Goal: Check status: Check status

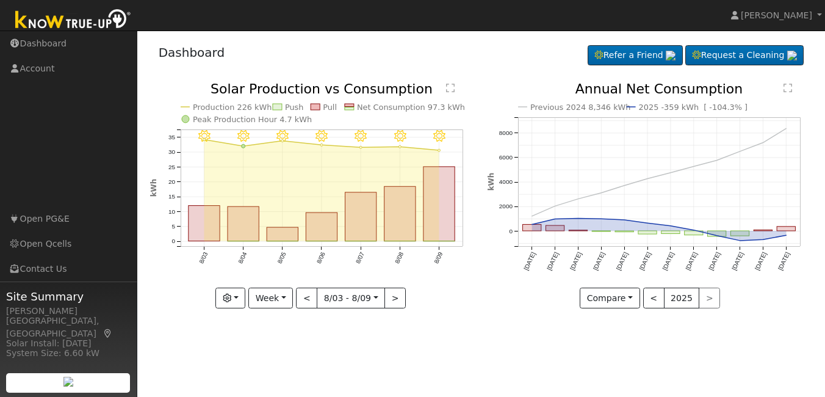
drag, startPoint x: 397, startPoint y: 257, endPoint x: 410, endPoint y: 262, distance: 13.7
click at [410, 262] on icon "8/09 - Clear 8/08 - Clear 8/07 - MostlyClear 8/06 - MostlyClear 8/05 - MostlyCl…" at bounding box center [312, 194] width 325 height 224
click at [48, 243] on link "Open Qcells" at bounding box center [68, 243] width 137 height 25
click at [240, 301] on button "button" at bounding box center [230, 297] width 30 height 21
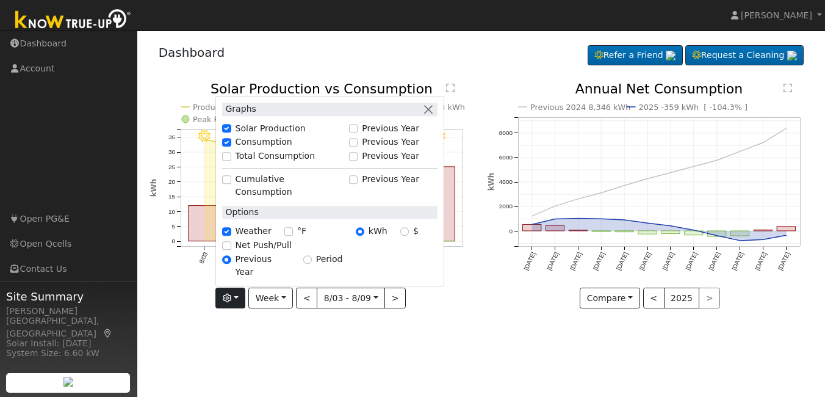
click at [465, 335] on div "User Profile First name Last name Email Email Notifications No Emails No Emails…" at bounding box center [481, 214] width 688 height 366
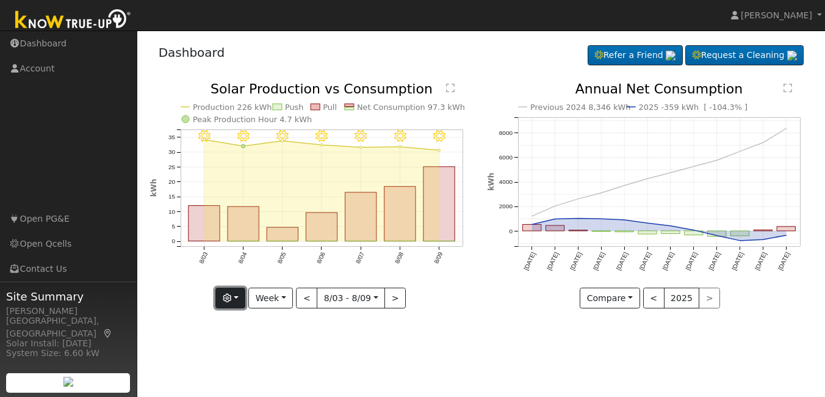
click at [240, 300] on button "button" at bounding box center [230, 297] width 30 height 21
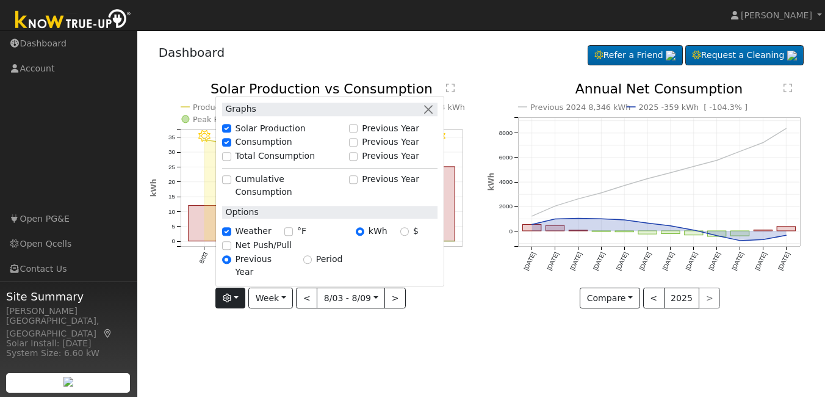
click at [328, 372] on div "User Profile First name Last name Email Email Notifications No Emails No Emails…" at bounding box center [481, 214] width 688 height 366
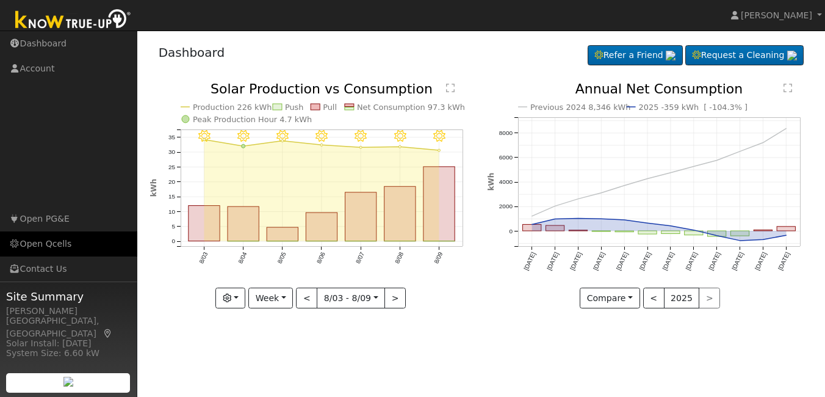
click at [51, 244] on link "Open Qcells" at bounding box center [68, 243] width 137 height 25
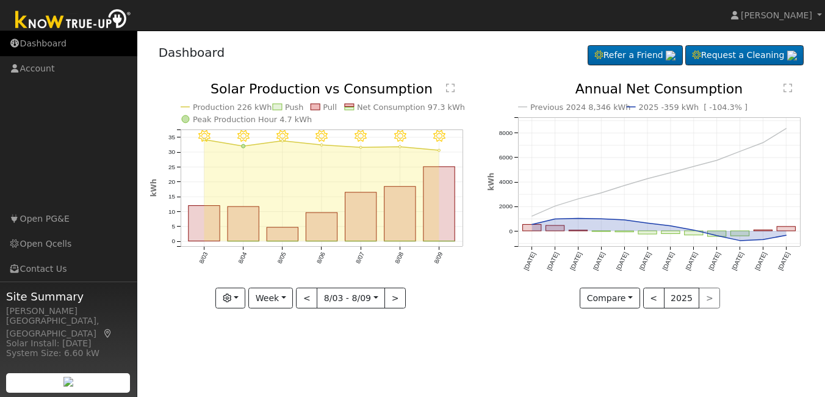
click at [57, 43] on link "Dashboard" at bounding box center [68, 43] width 137 height 25
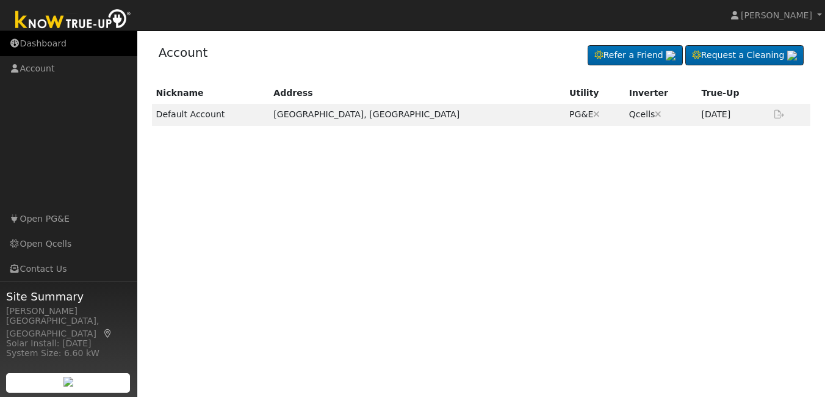
click at [44, 43] on link "Dashboard" at bounding box center [68, 43] width 137 height 25
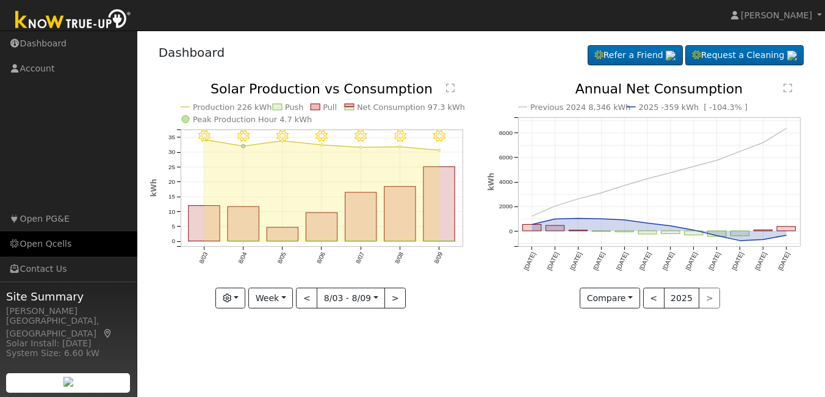
click at [57, 245] on link "Open Qcells" at bounding box center [68, 243] width 137 height 25
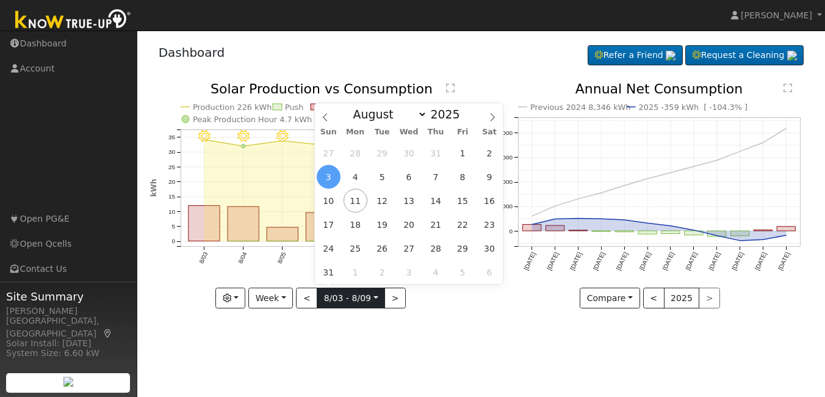
click at [317, 299] on input "[DATE]" at bounding box center [350, 298] width 67 height 20
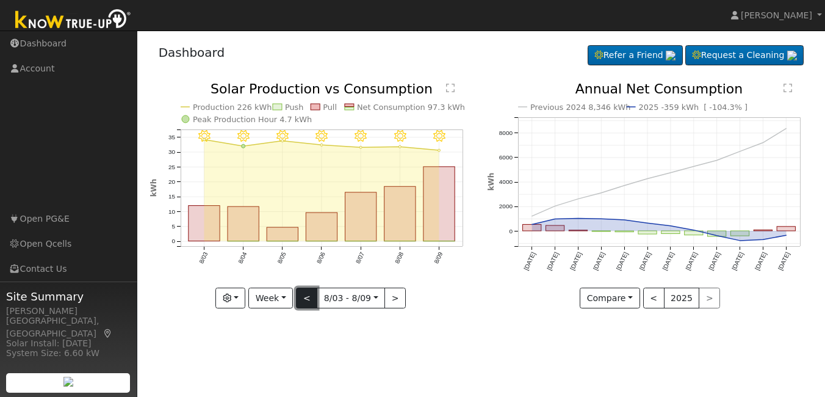
click at [312, 300] on button "<" at bounding box center [306, 297] width 21 height 21
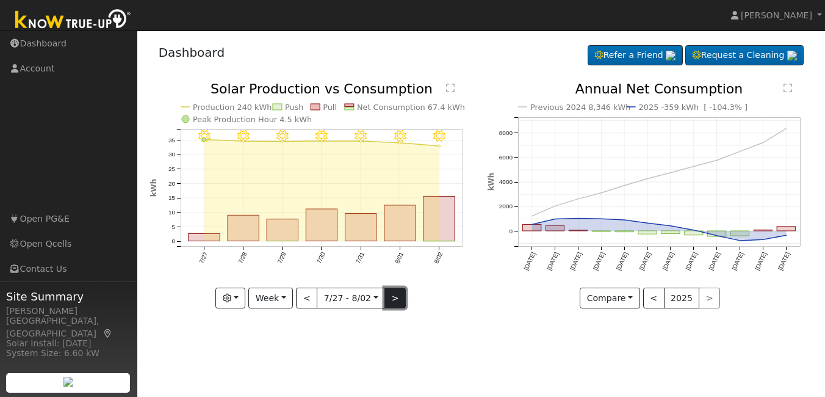
click at [392, 294] on button ">" at bounding box center [394, 297] width 21 height 21
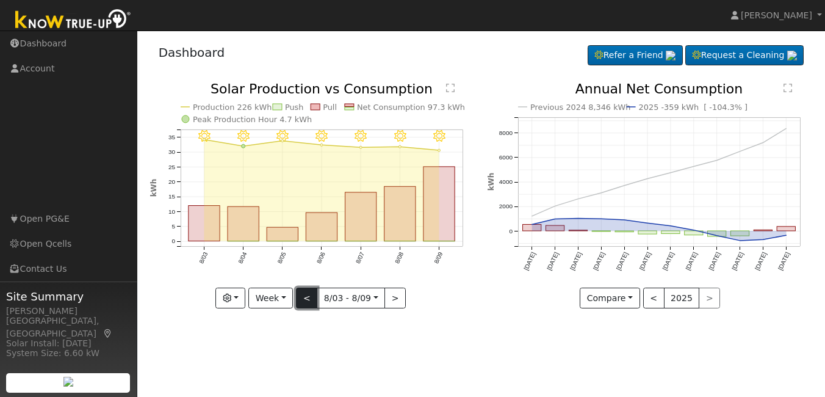
click at [315, 295] on button "<" at bounding box center [306, 297] width 21 height 21
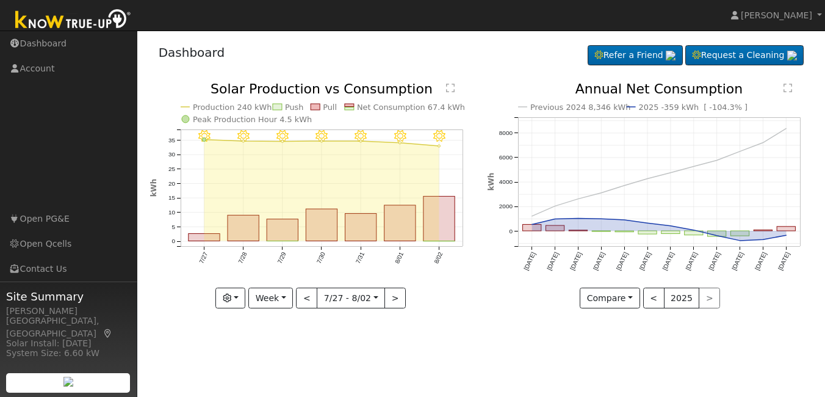
click at [314, 295] on div at bounding box center [312, 195] width 325 height 226
click at [314, 295] on button "<" at bounding box center [306, 297] width 21 height 21
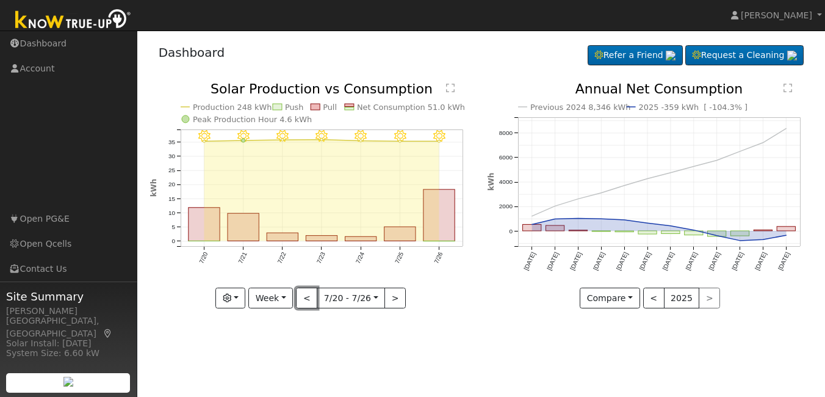
click at [314, 295] on button "<" at bounding box center [306, 297] width 21 height 21
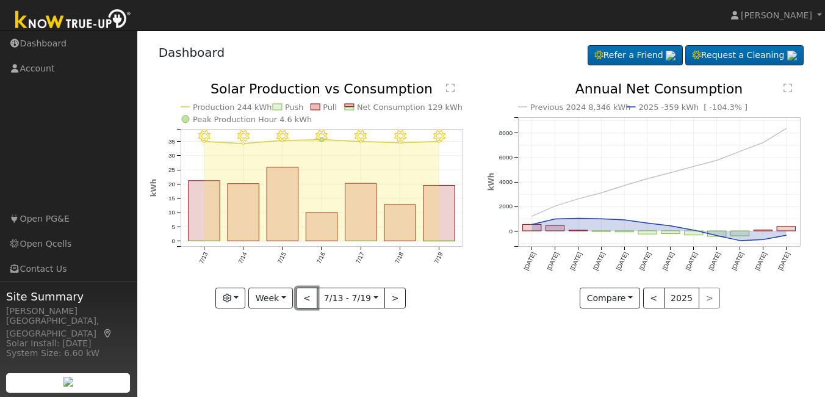
click at [313, 295] on button "<" at bounding box center [306, 297] width 21 height 21
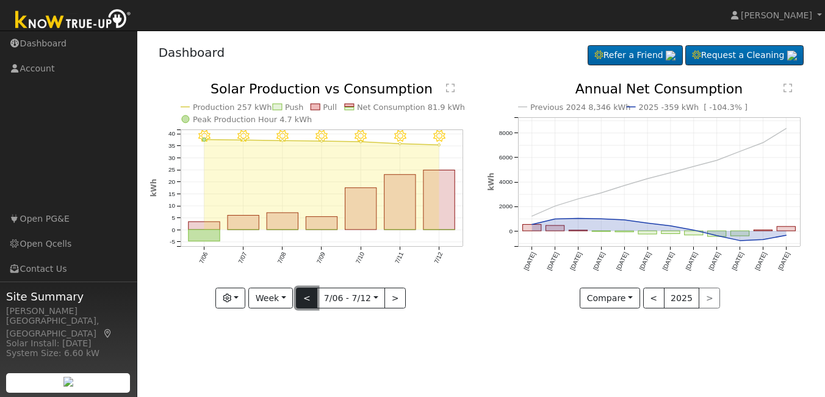
click at [310, 297] on button "<" at bounding box center [306, 297] width 21 height 21
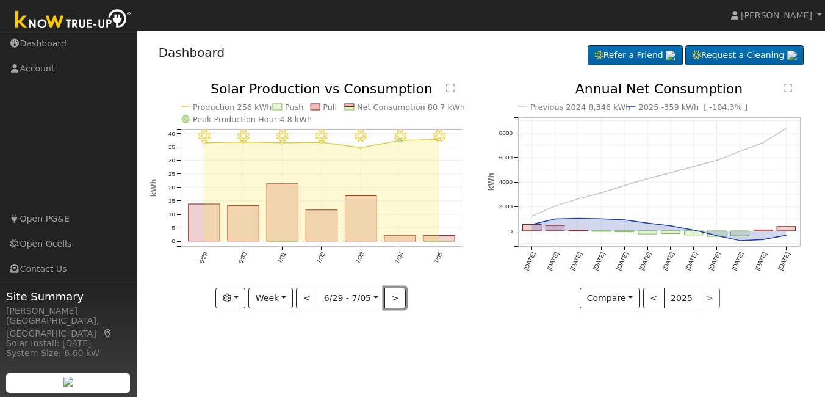
click at [386, 297] on button ">" at bounding box center [394, 297] width 21 height 21
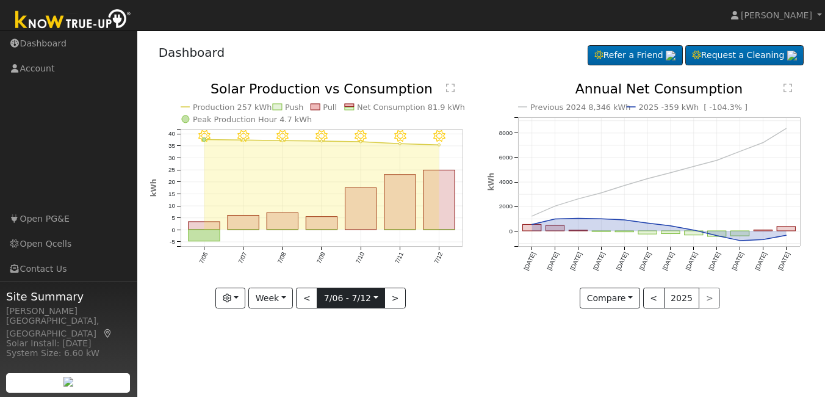
click at [374, 296] on input "2025-07-06" at bounding box center [350, 298] width 67 height 20
drag, startPoint x: 374, startPoint y: 296, endPoint x: 425, endPoint y: 333, distance: 62.8
click at [425, 333] on div "User Profile First name Last name Email Email Notifications No Emails No Emails…" at bounding box center [481, 214] width 688 height 366
click at [396, 301] on button ">" at bounding box center [394, 297] width 21 height 21
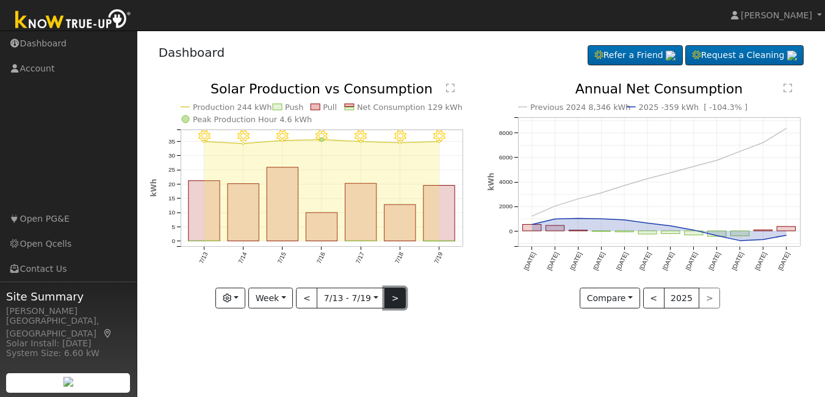
click at [396, 301] on button ">" at bounding box center [394, 297] width 21 height 21
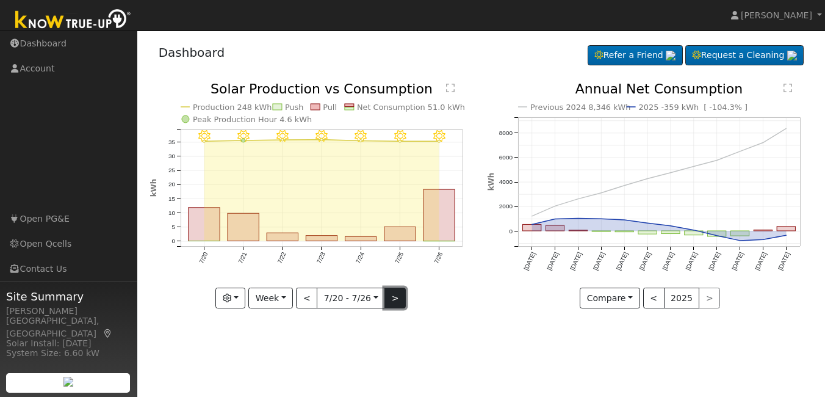
click at [396, 301] on button ">" at bounding box center [394, 297] width 21 height 21
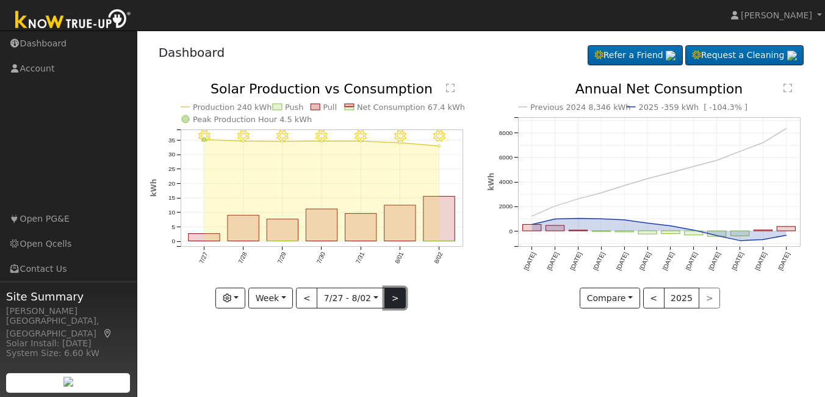
click at [396, 301] on button ">" at bounding box center [394, 297] width 21 height 21
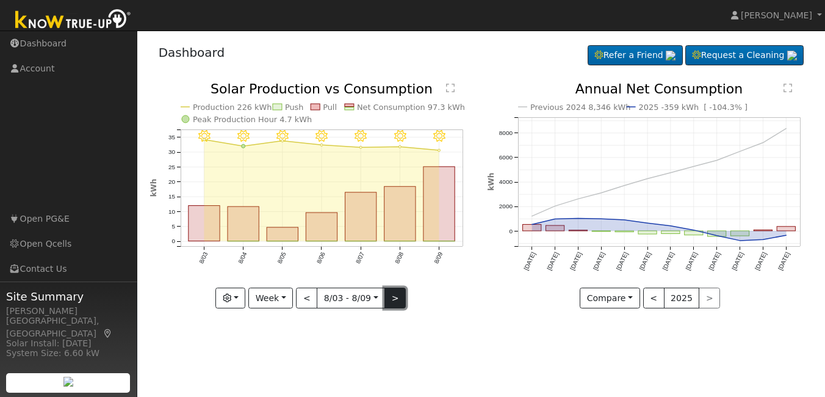
click at [390, 296] on button ">" at bounding box center [394, 297] width 21 height 21
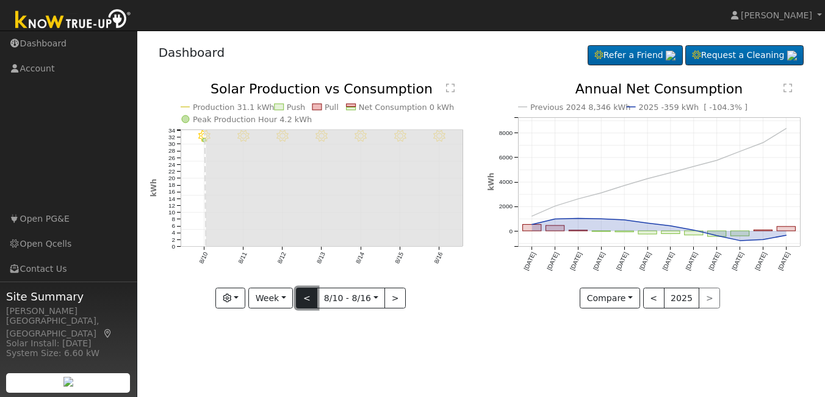
click at [300, 301] on button "<" at bounding box center [306, 297] width 21 height 21
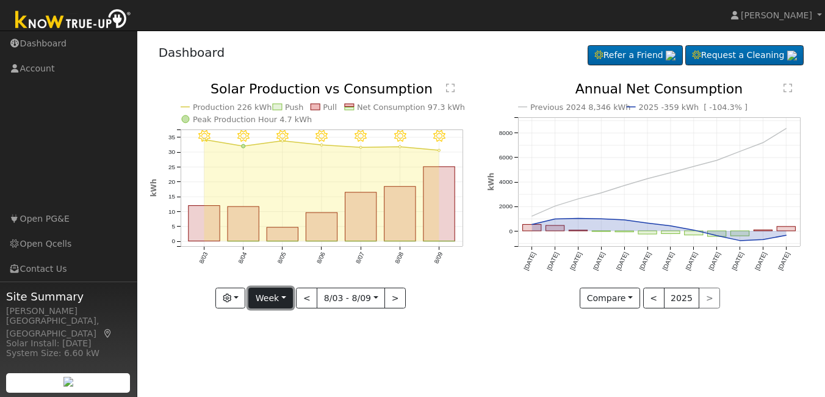
click at [284, 297] on button "Week" at bounding box center [270, 297] width 45 height 21
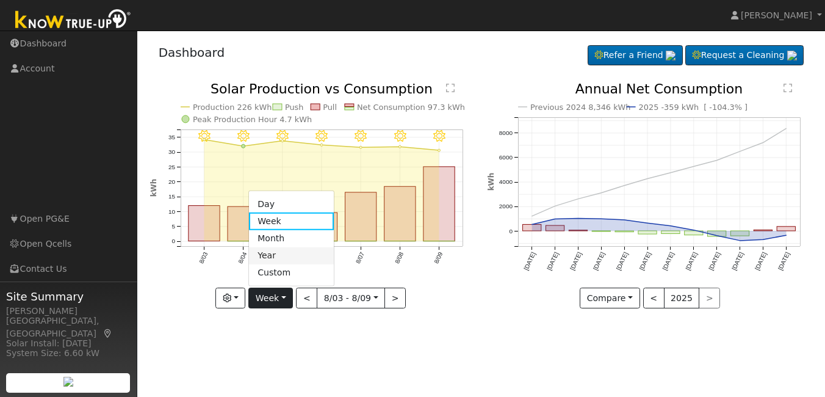
click at [281, 254] on link "Year" at bounding box center [291, 254] width 85 height 17
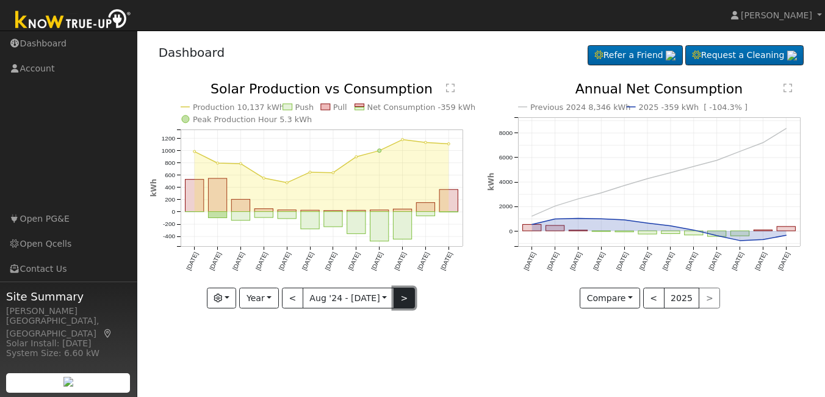
click at [402, 300] on button ">" at bounding box center [403, 297] width 21 height 21
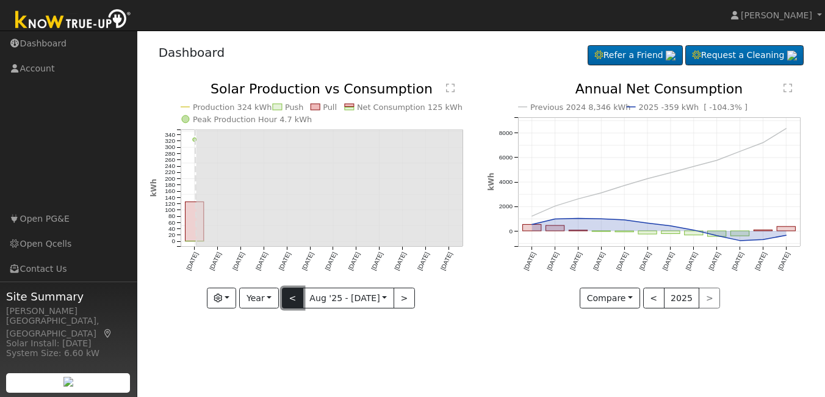
click at [301, 300] on button "<" at bounding box center [292, 297] width 21 height 21
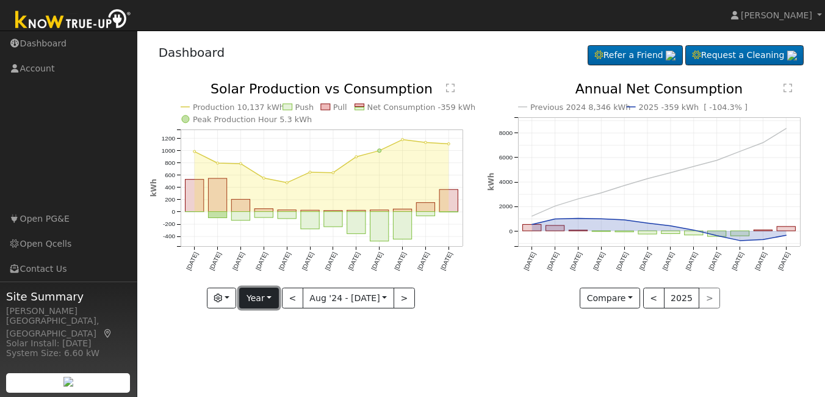
click at [259, 292] on button "Year" at bounding box center [258, 297] width 39 height 21
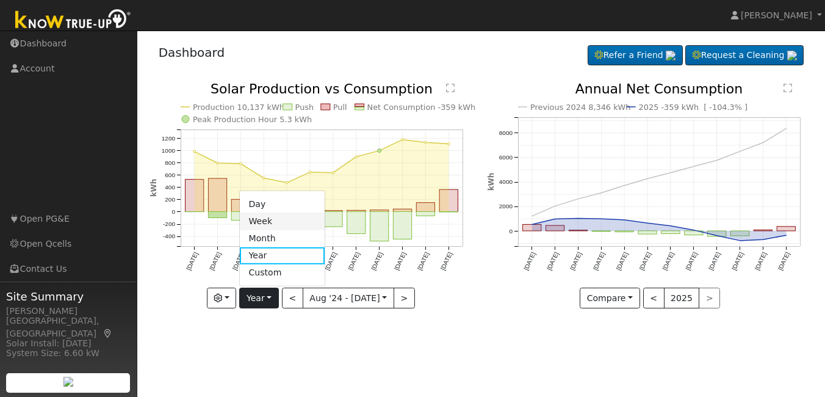
click at [265, 218] on link "Week" at bounding box center [282, 220] width 85 height 17
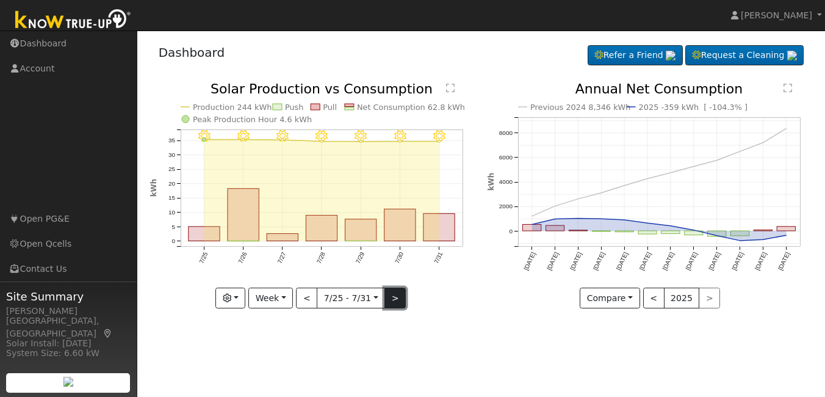
click at [398, 296] on button ">" at bounding box center [394, 297] width 21 height 21
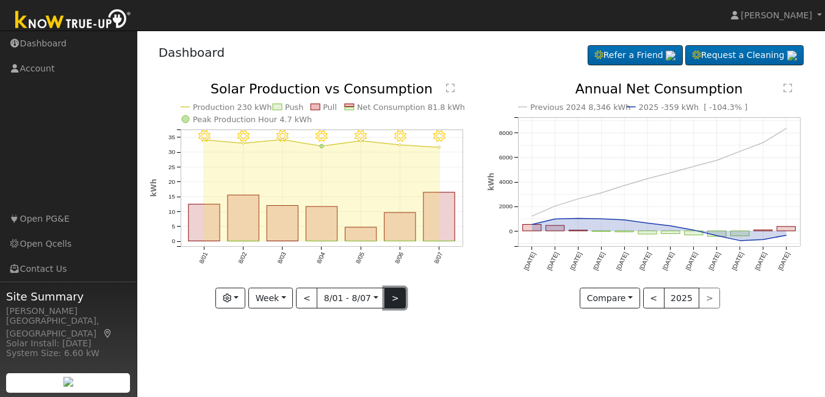
click at [398, 296] on button ">" at bounding box center [394, 297] width 21 height 21
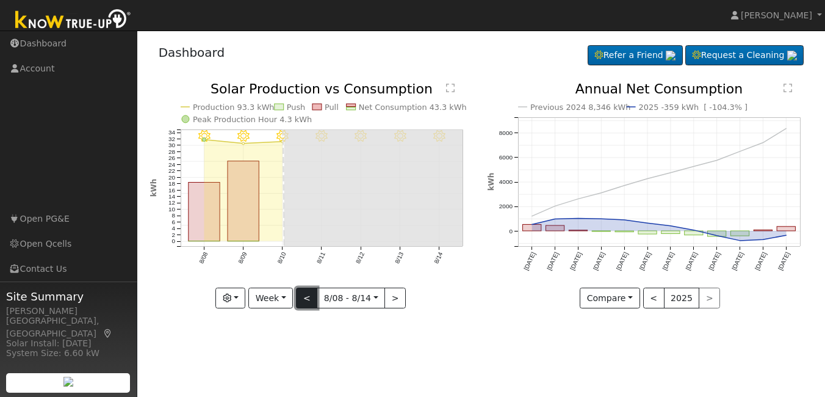
click at [303, 295] on button "<" at bounding box center [306, 297] width 21 height 21
type input "2025-08-01"
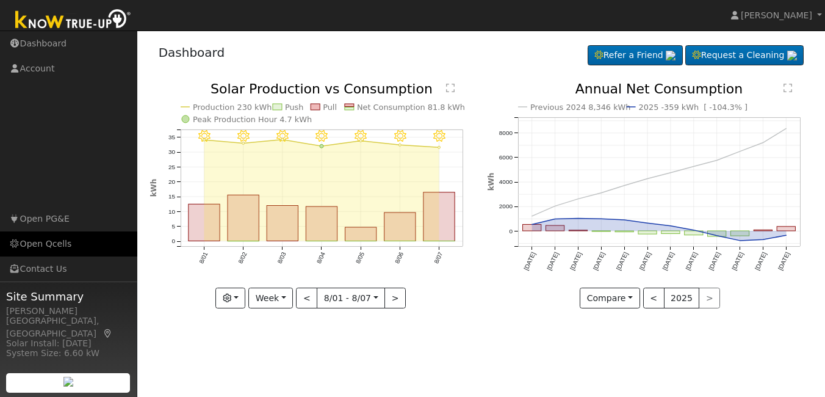
click at [32, 242] on link "Open Qcells" at bounding box center [68, 243] width 137 height 25
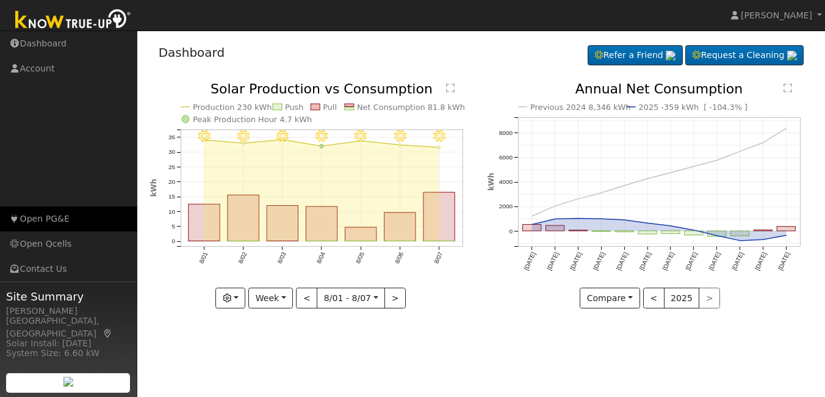
click at [29, 217] on link "Open PG&E" at bounding box center [68, 218] width 137 height 25
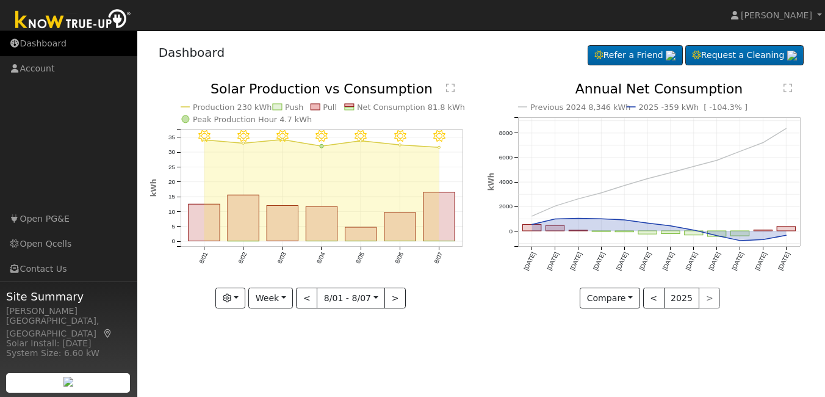
click at [40, 45] on link "Dashboard" at bounding box center [68, 43] width 137 height 25
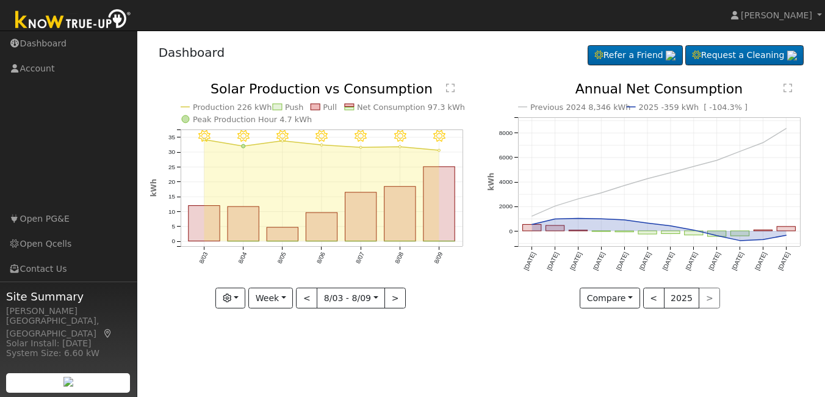
click at [450, 87] on text "" at bounding box center [450, 88] width 9 height 10
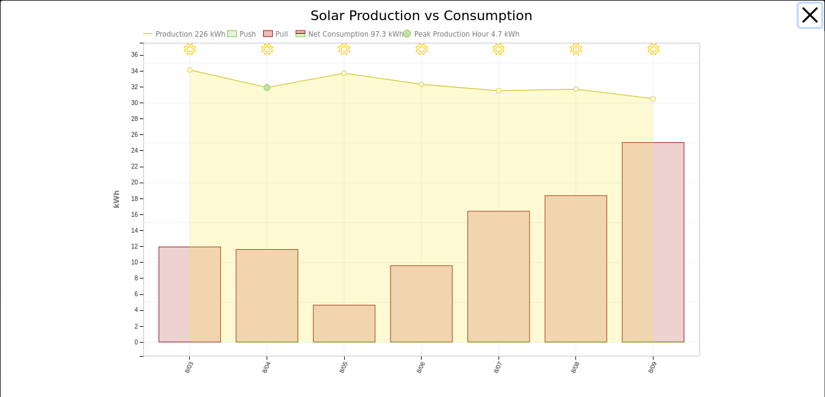
click at [800, 12] on button "button" at bounding box center [810, 15] width 23 height 23
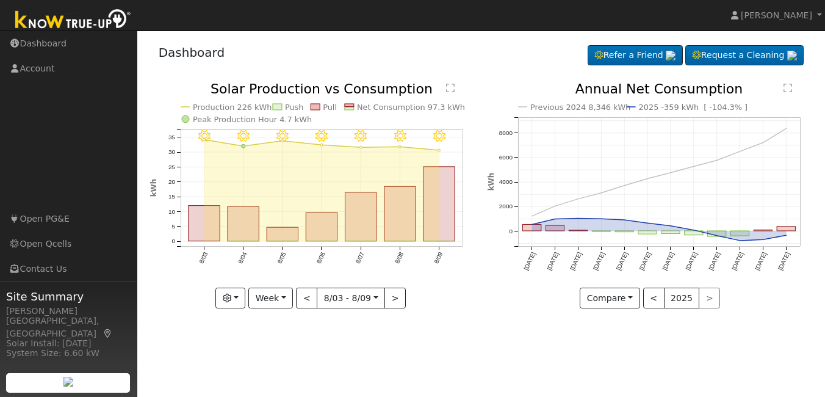
click at [677, 223] on icon "Previous 2024 8,346 kWh 2025 -359 kWh [ -104.3% ] [DATE] Sep '[DATE] Nov '[DATE…" at bounding box center [649, 191] width 325 height 218
click at [630, 295] on button "Compare" at bounding box center [610, 297] width 60 height 21
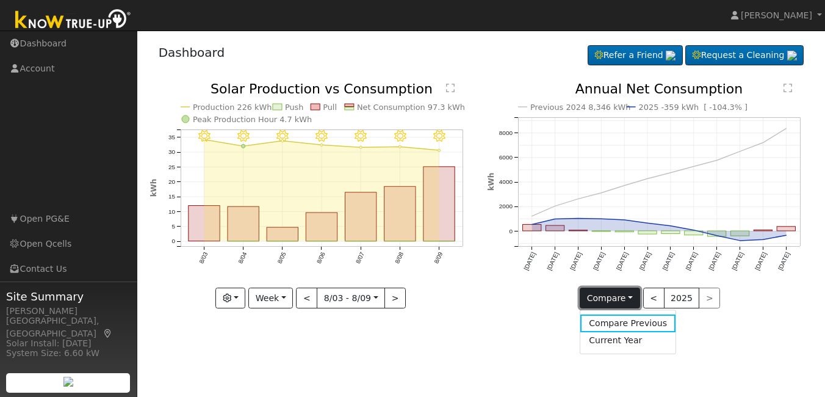
click at [630, 295] on button "Compare" at bounding box center [610, 297] width 60 height 21
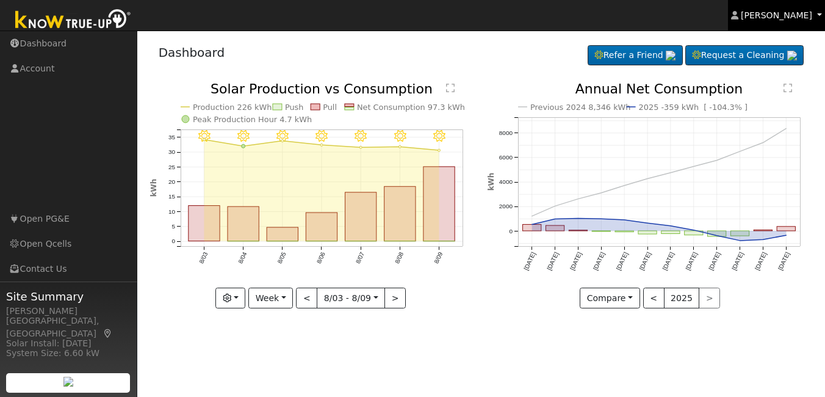
click at [780, 13] on span "[PERSON_NAME]" at bounding box center [776, 15] width 71 height 10
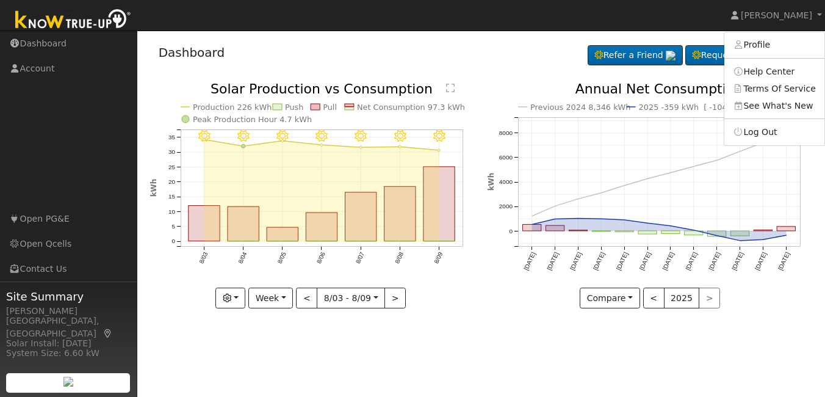
click at [513, 22] on nav "[PERSON_NAME] [PERSON_NAME] Profile Help Center Terms Of Service See What's New…" at bounding box center [412, 15] width 825 height 31
